Goal: Task Accomplishment & Management: Manage account settings

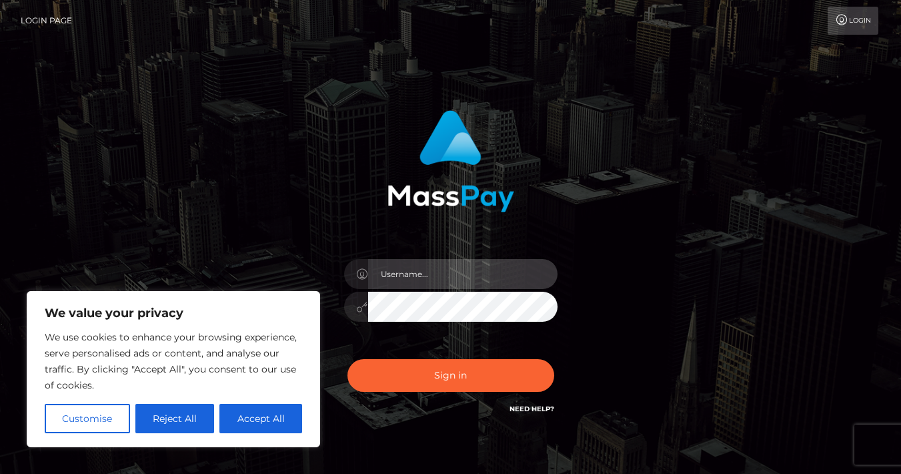
type input "[EMAIL_ADDRESS][DOMAIN_NAME]"
click at [450, 375] on button "Sign in" at bounding box center [451, 375] width 207 height 33
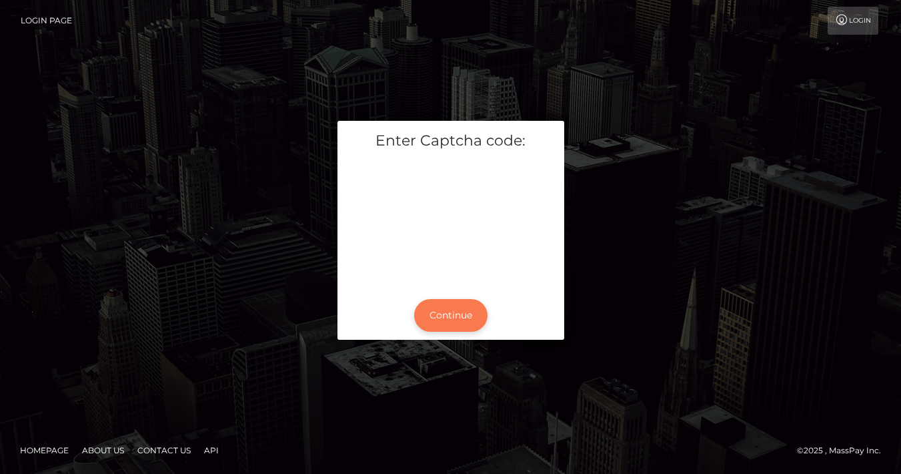
click at [447, 315] on button "Continue" at bounding box center [450, 315] width 73 height 33
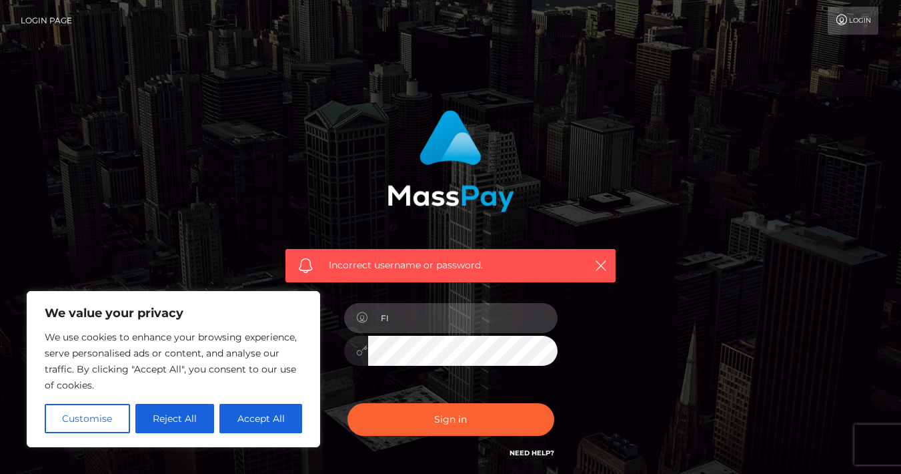
type input "F"
type input "[EMAIL_ADDRESS][DOMAIN_NAME]"
click at [450, 418] on button "Sign in" at bounding box center [451, 419] width 207 height 33
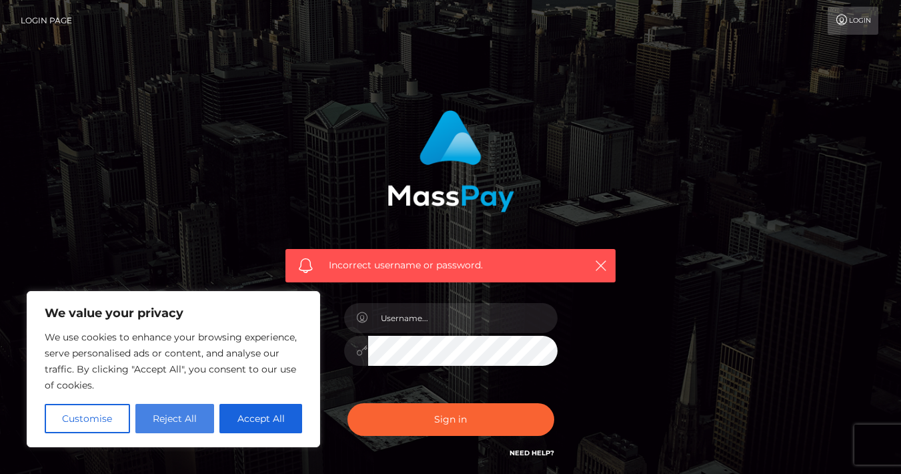
click at [162, 417] on button "Reject All" at bounding box center [174, 418] width 79 height 29
